Goal: Check status: Check status

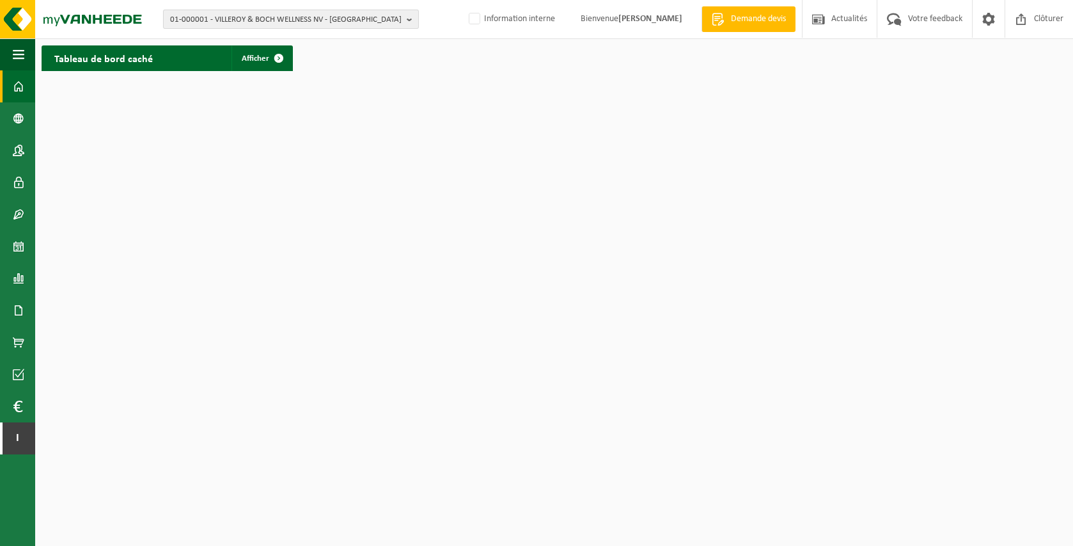
click at [294, 14] on span "01-000001 - VILLEROY & BOCH WELLNESS NV - ROESELARE" at bounding box center [286, 19] width 232 height 19
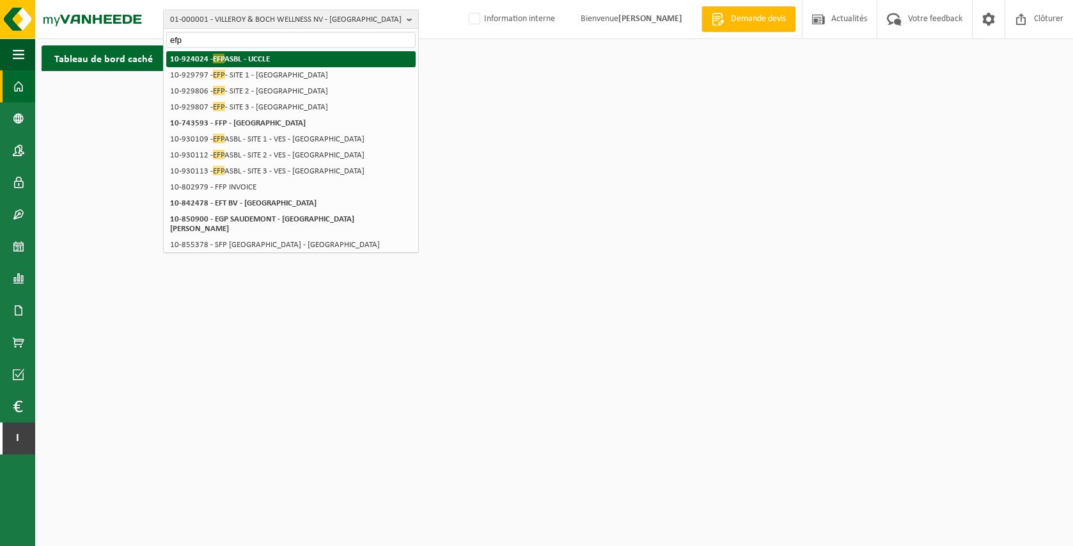
type input "efp"
click at [380, 65] on li "10-924024 - EFP ASBL - UCCLE" at bounding box center [290, 59] width 249 height 16
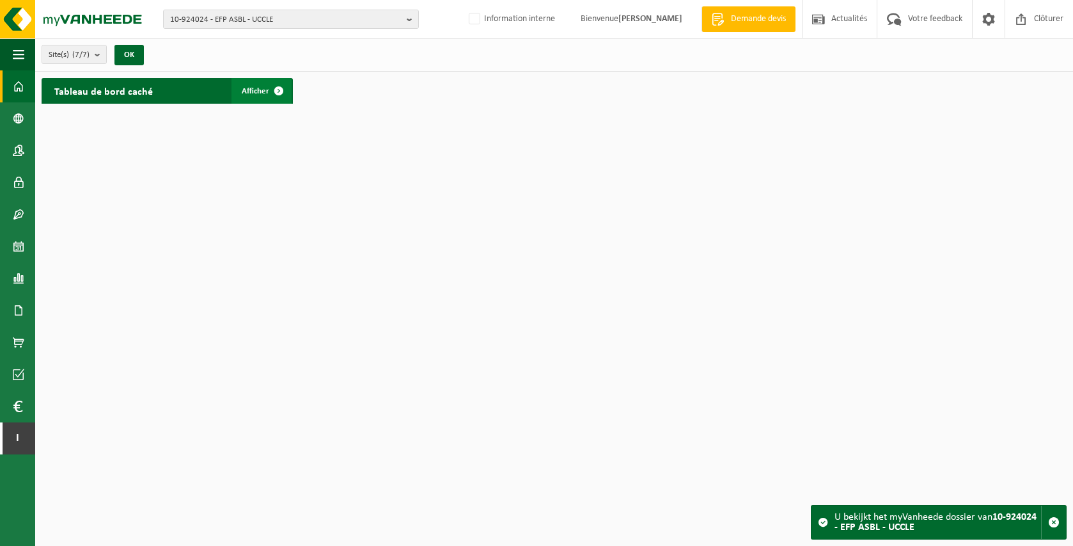
click at [265, 89] on span "Afficher" at bounding box center [255, 91] width 27 height 8
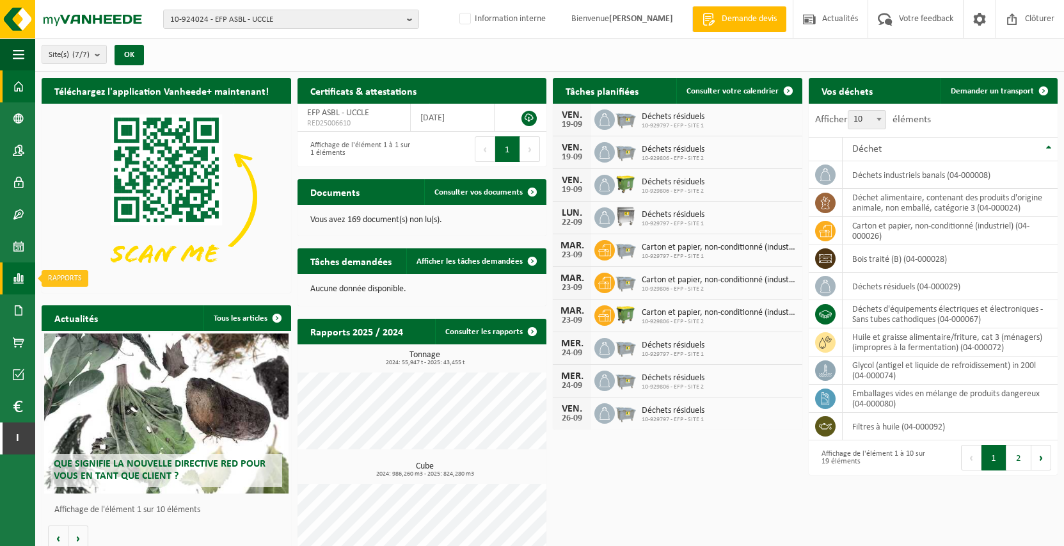
click at [7, 277] on link "Rapports" at bounding box center [17, 278] width 35 height 32
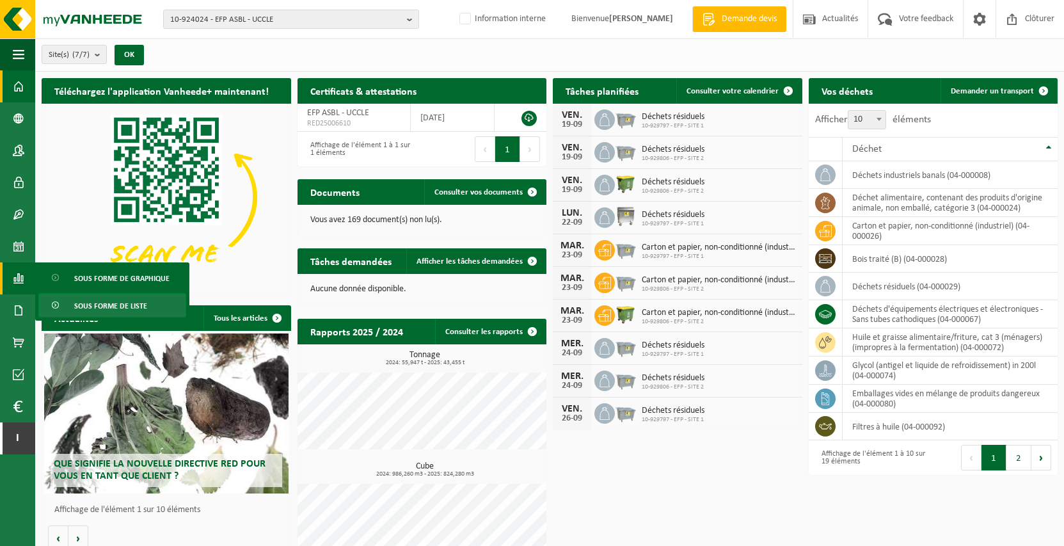
click at [90, 305] on span "Sous forme de liste" at bounding box center [110, 306] width 73 height 24
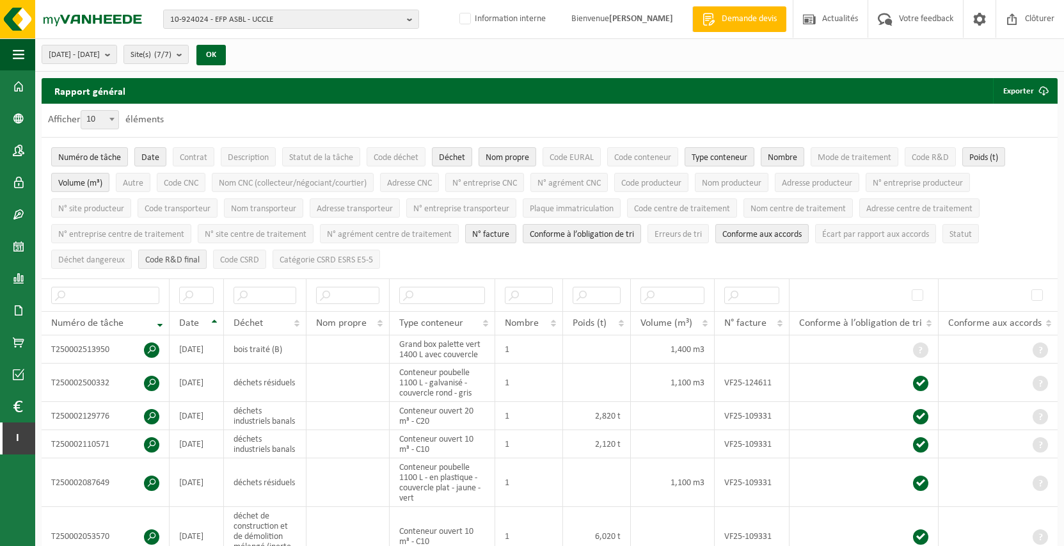
click at [189, 255] on span "Code R&D final" at bounding box center [172, 260] width 54 height 10
